Goal: Complete application form

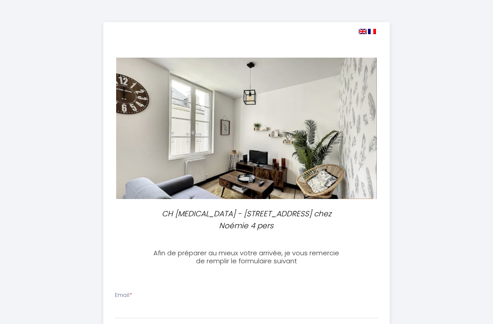
select select
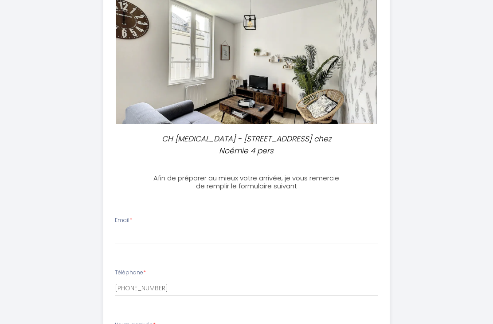
scroll to position [76, 0]
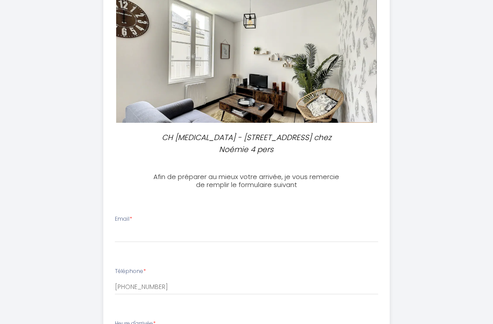
click at [207, 223] on div "Email *" at bounding box center [246, 228] width 275 height 27
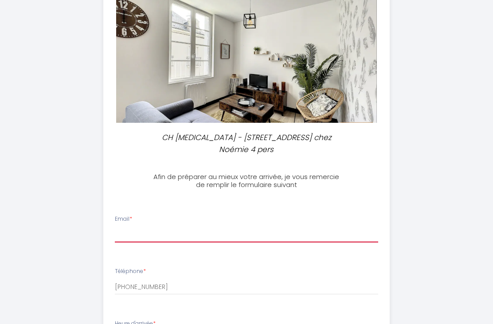
click at [204, 231] on input "Email *" at bounding box center [247, 235] width 264 height 16
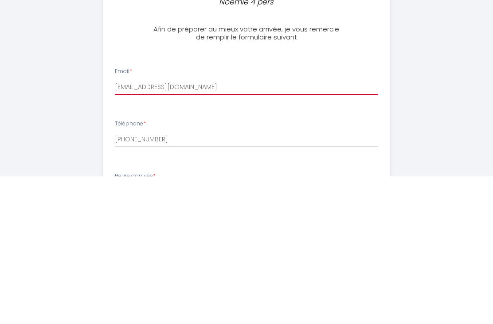
type input "[EMAIL_ADDRESS][DOMAIN_NAME]"
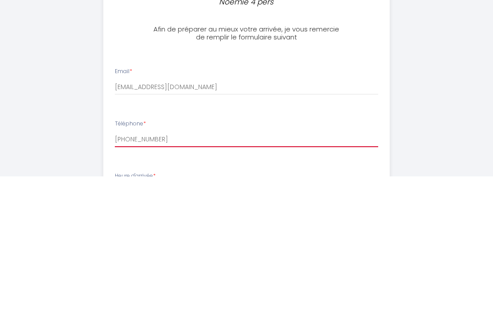
click at [211, 279] on input "[PHONE_NUMBER]" at bounding box center [247, 287] width 264 height 16
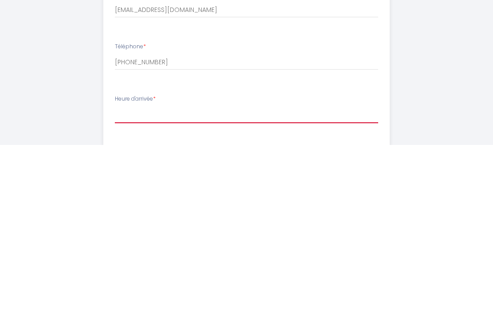
click at [345, 286] on select "17:00 17:30 18:00 18:30 19:00 19:30 20:00 20:30 21:00 21:30 22:00 22:30 23:00 2…" at bounding box center [247, 294] width 264 height 17
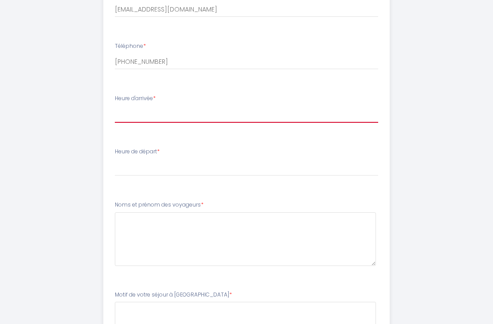
select select "17:00"
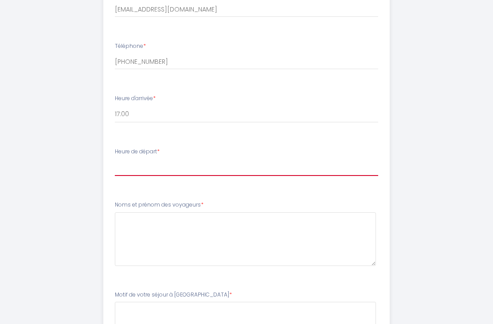
click at [305, 161] on select "00:00 00:30 01:00 01:30 02:00 02:30 03:00 03:30 04:00 04:30 05:00 05:30 06:00 0…" at bounding box center [247, 167] width 264 height 17
select select "11:00"
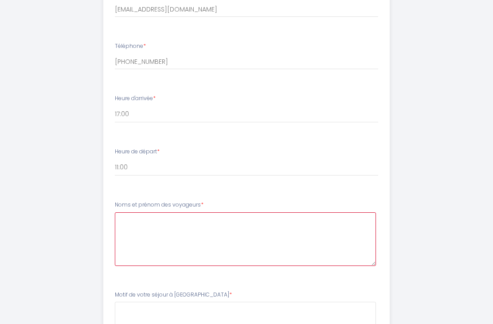
click at [297, 215] on voyageurs4 at bounding box center [246, 239] width 262 height 54
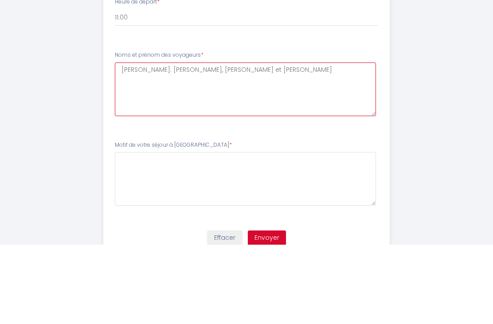
scroll to position [373, 0]
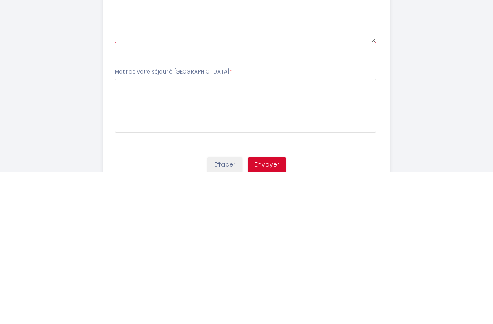
type voyageurs4 "[PERSON_NAME]: [PERSON_NAME], [PERSON_NAME] et [PERSON_NAME]"
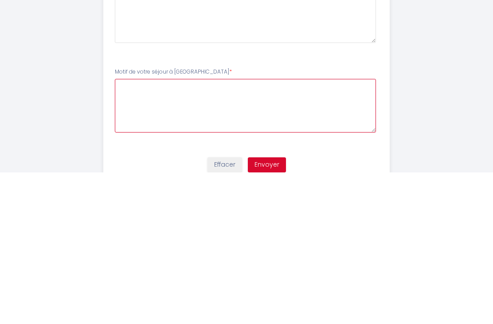
click at [305, 231] on Chatellerault5 at bounding box center [246, 258] width 262 height 54
type Chatellerault5 "Visiter la région et voir une amie"
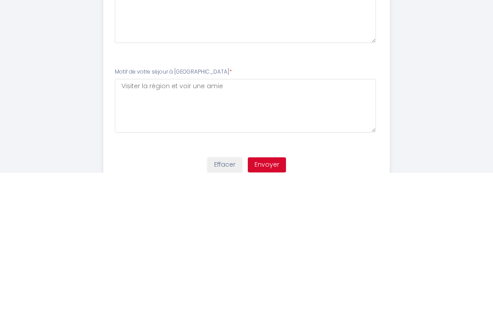
click at [266, 309] on button "Envoyer" at bounding box center [267, 316] width 38 height 15
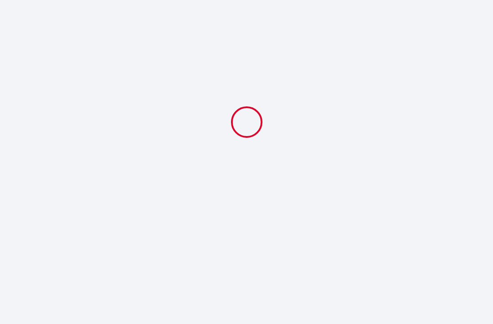
select select "11:00"
